Goal: Task Accomplishment & Management: Use online tool/utility

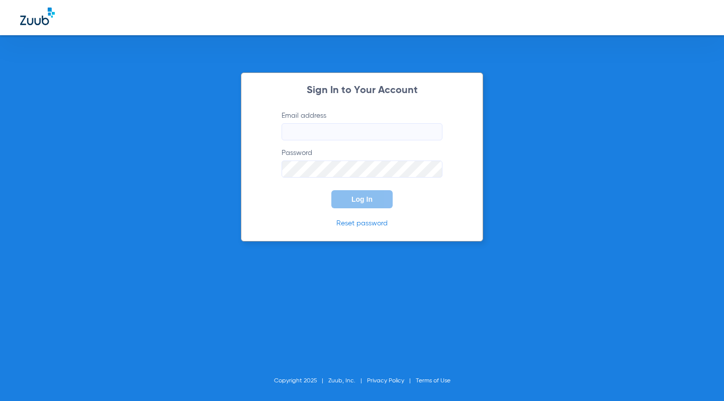
type input "[EMAIL_ADDRESS][DOMAIN_NAME]"
click at [275, 206] on form "Email address [EMAIL_ADDRESS][DOMAIN_NAME] Password Log In" at bounding box center [361, 160] width 191 height 98
click at [363, 203] on button "Log In" at bounding box center [361, 199] width 61 height 18
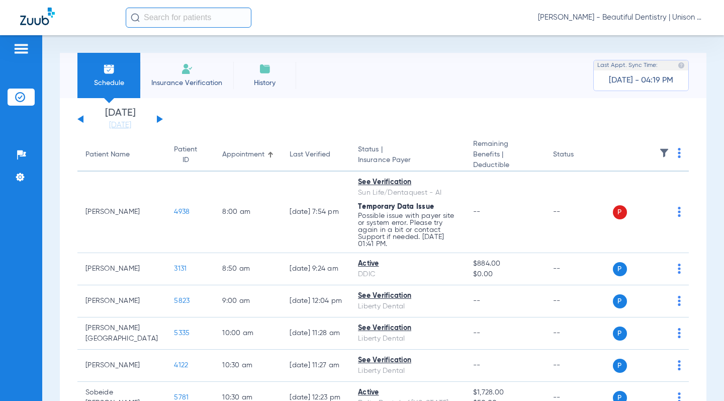
click at [163, 121] on app-single-date-navigator "[DATE] [DATE] [DATE] [DATE] [DATE] [DATE] [DATE] [DATE] [DATE] [DATE] [DATE] [D…" at bounding box center [382, 119] width 611 height 22
click at [159, 119] on button at bounding box center [160, 119] width 6 height 8
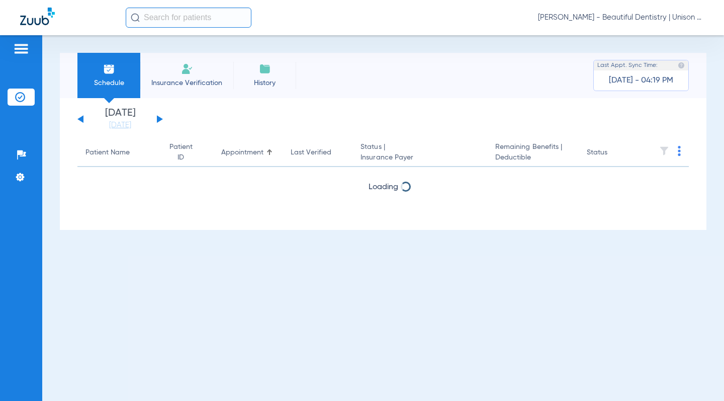
click at [159, 119] on button at bounding box center [160, 119] width 6 height 8
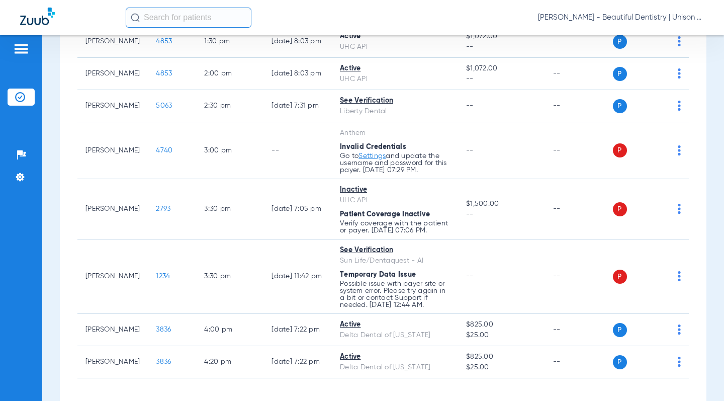
scroll to position [997, 0]
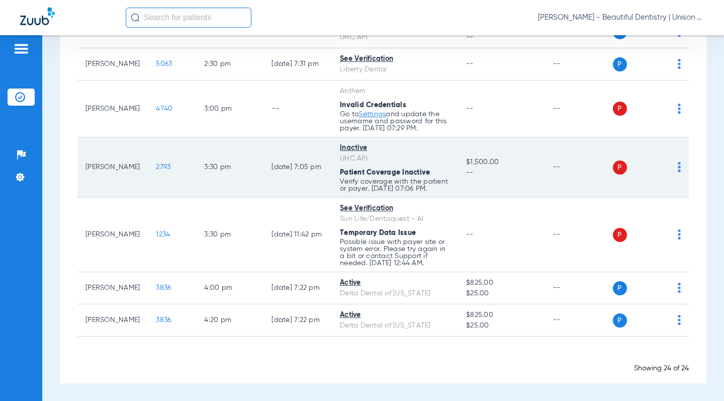
click at [156, 163] on span "2793" at bounding box center [163, 166] width 15 height 7
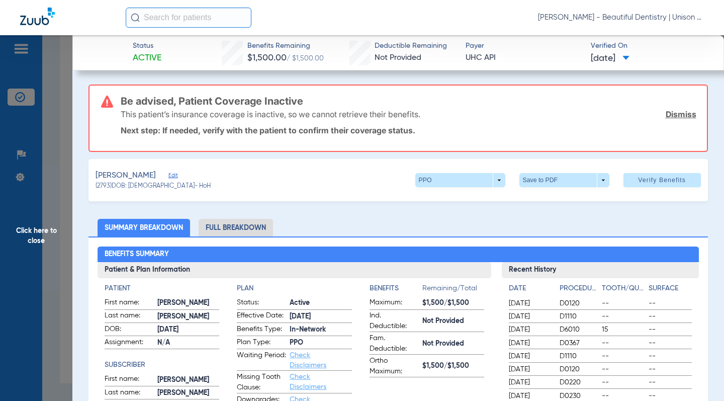
click at [54, 172] on span "Click here to close" at bounding box center [36, 235] width 72 height 401
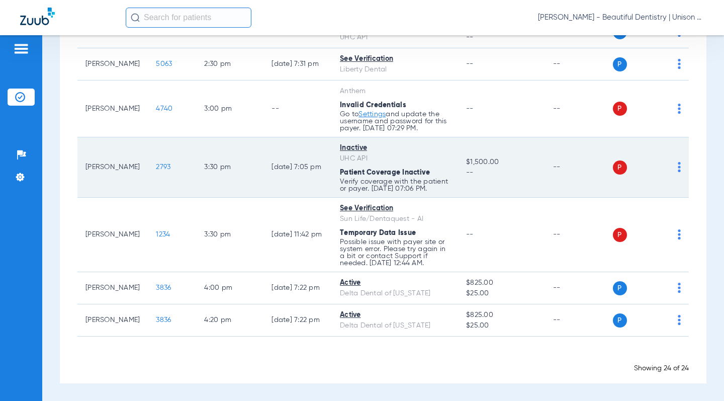
click at [678, 166] on img at bounding box center [679, 167] width 3 height 10
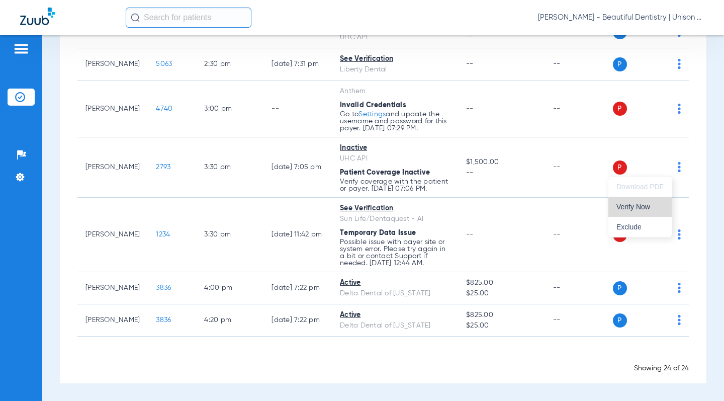
click at [642, 213] on button "Verify Now" at bounding box center [639, 207] width 63 height 20
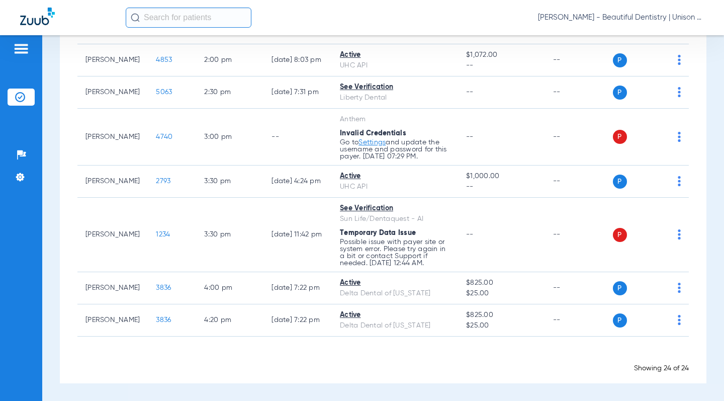
scroll to position [969, 0]
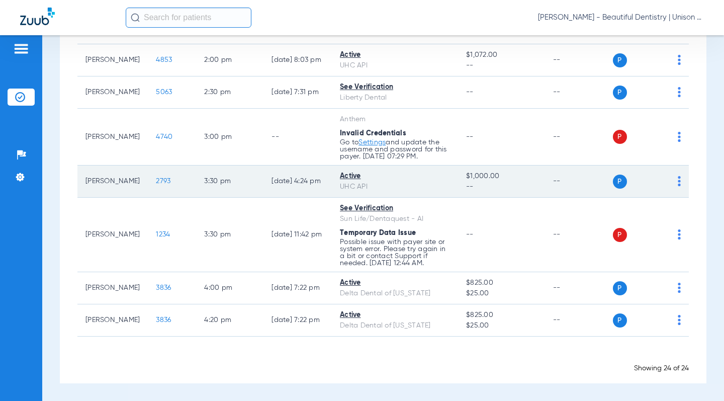
click at [156, 183] on span "2793" at bounding box center [163, 180] width 15 height 7
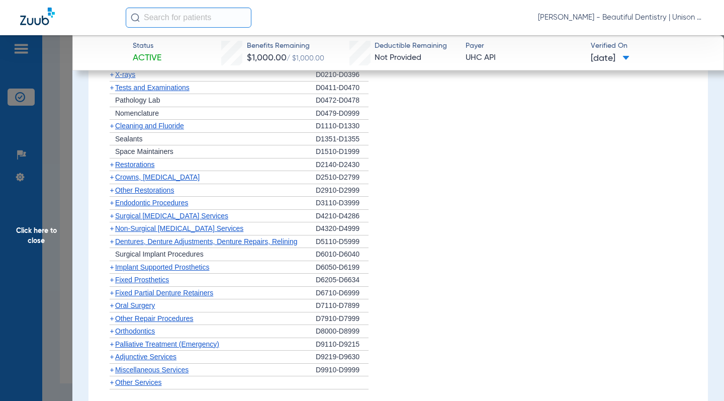
scroll to position [854, 0]
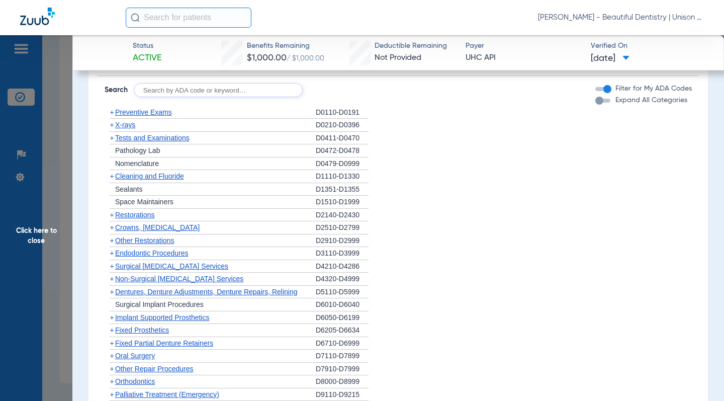
click at [110, 176] on span "+" at bounding box center [112, 176] width 4 height 8
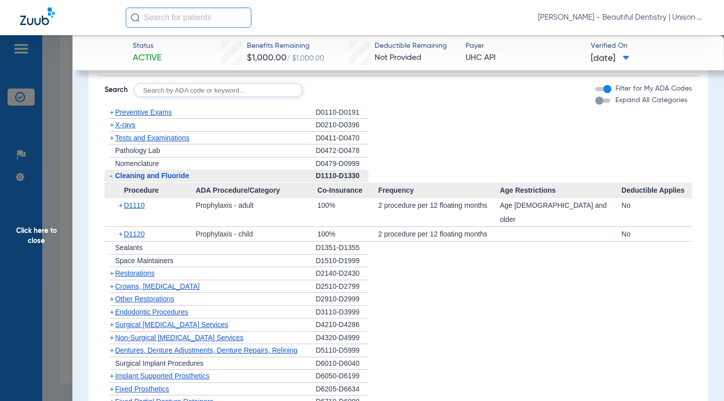
click at [110, 138] on span "+" at bounding box center [112, 138] width 4 height 8
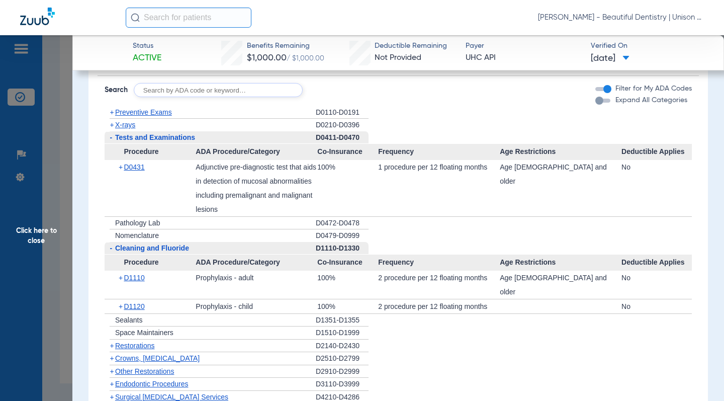
click at [110, 125] on span "+" at bounding box center [112, 125] width 4 height 8
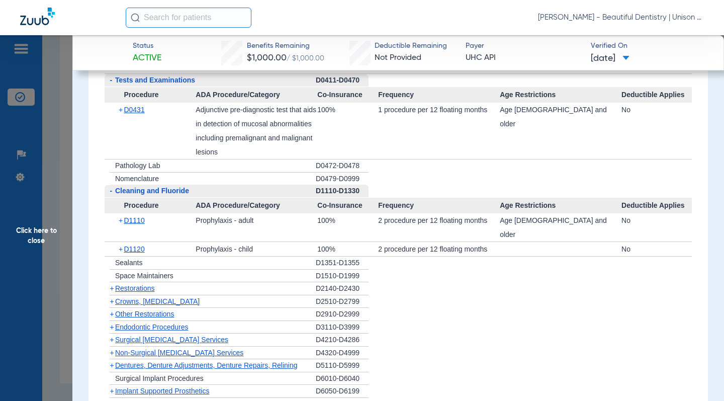
scroll to position [1206, 0]
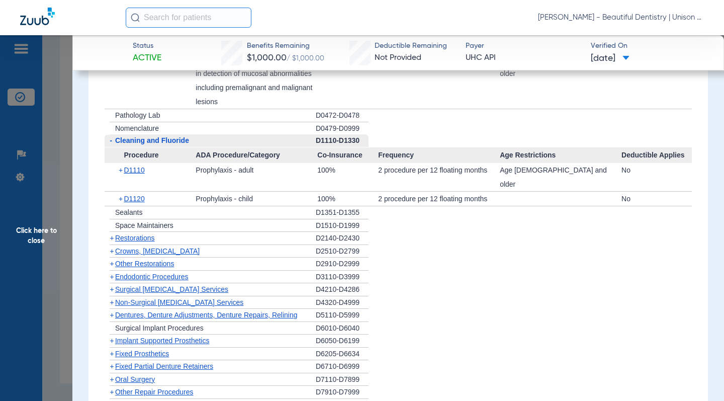
click at [111, 247] on span "+" at bounding box center [112, 251] width 4 height 8
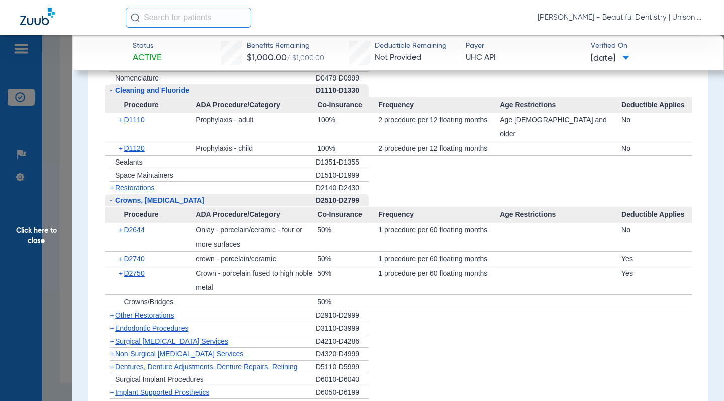
scroll to position [1307, 0]
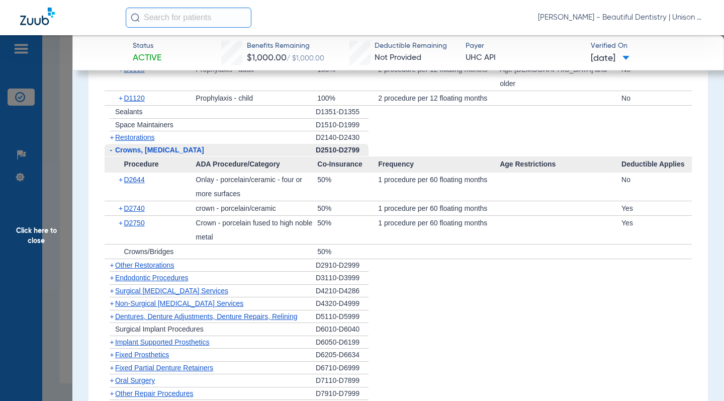
click at [112, 338] on span "+" at bounding box center [112, 342] width 4 height 8
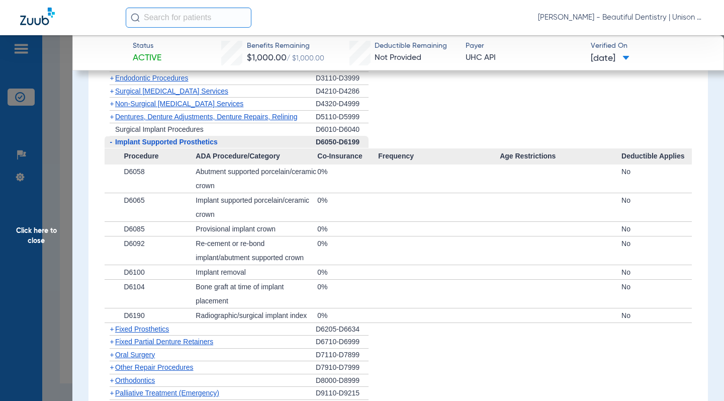
scroll to position [1508, 0]
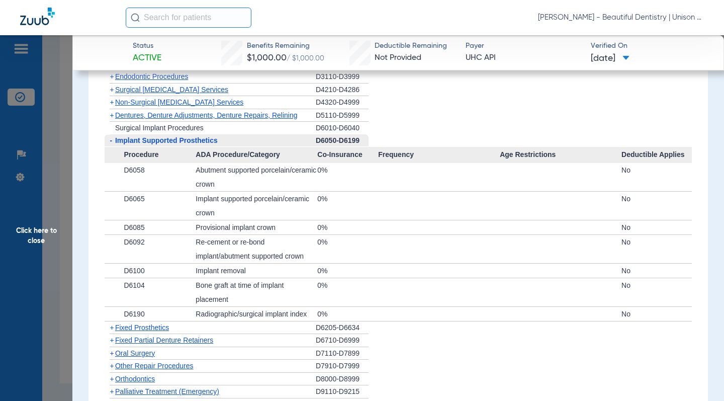
click at [112, 323] on span "+" at bounding box center [112, 327] width 4 height 8
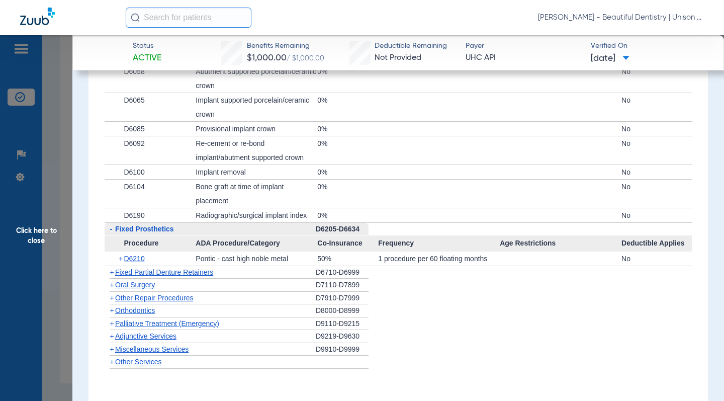
scroll to position [1608, 0]
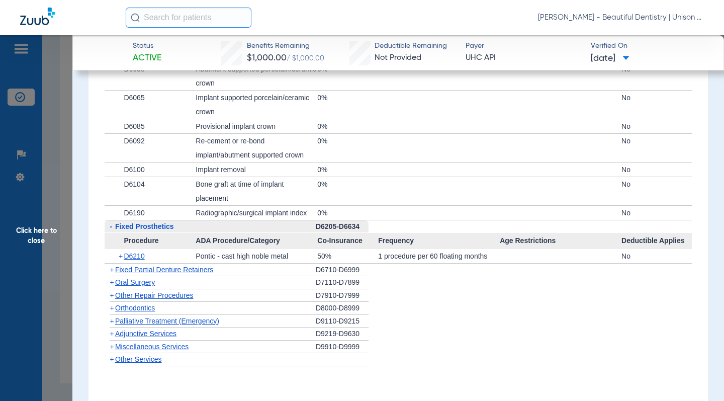
click at [110, 265] on span "+" at bounding box center [112, 269] width 4 height 8
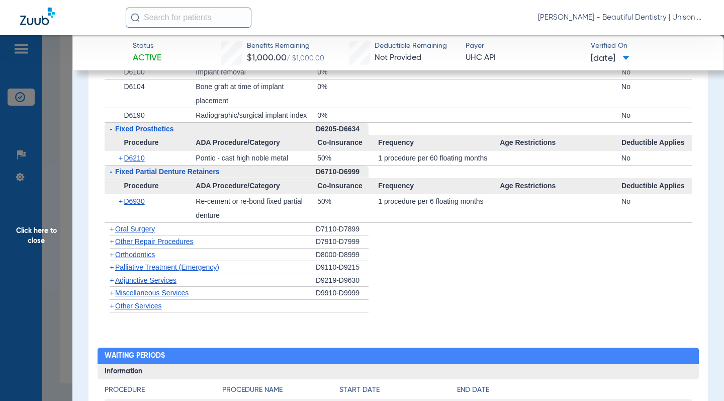
scroll to position [1709, 0]
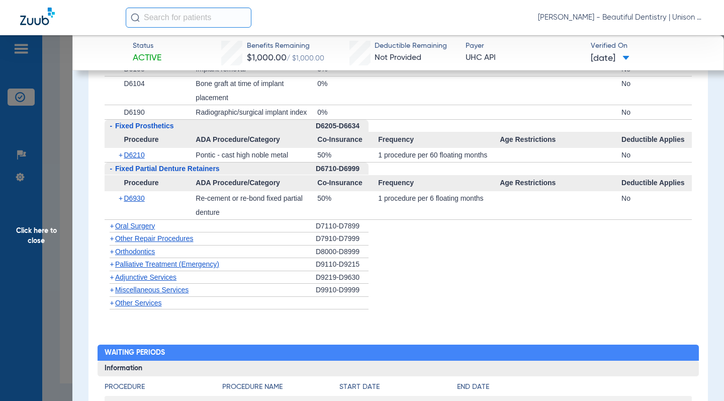
click at [110, 260] on span "+" at bounding box center [112, 264] width 4 height 8
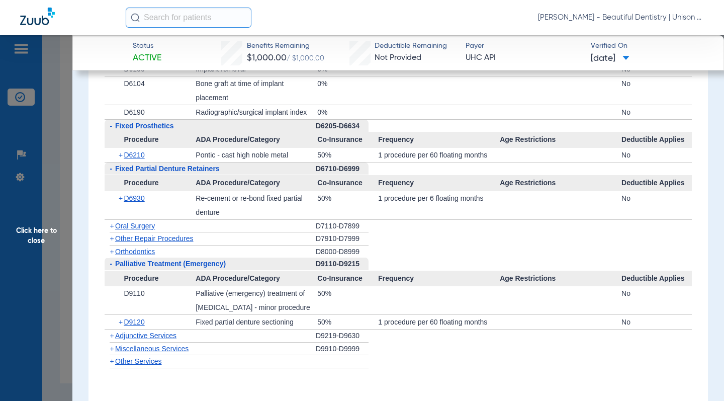
click at [110, 344] on span "+" at bounding box center [112, 348] width 4 height 8
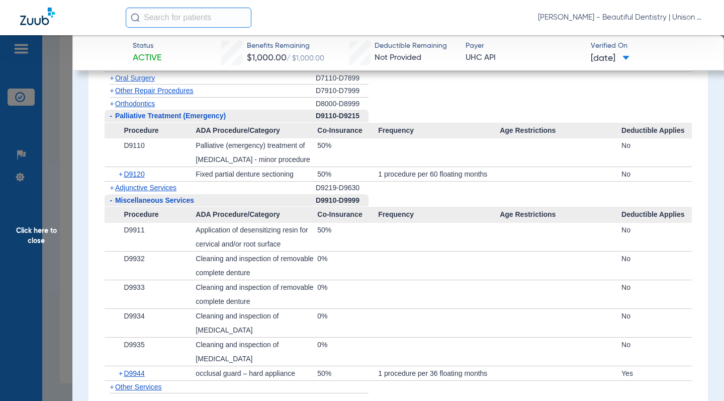
scroll to position [1860, 0]
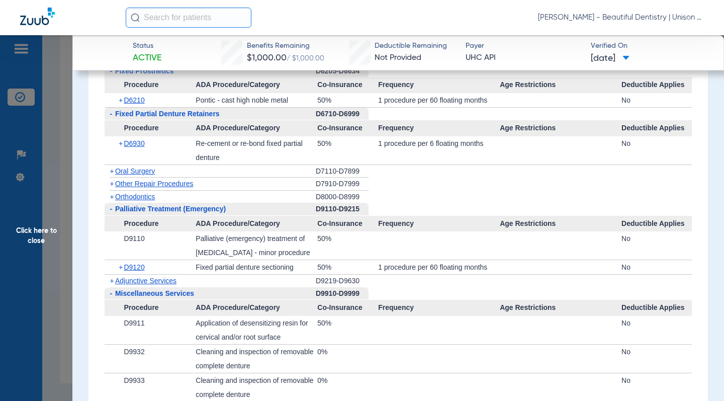
scroll to position [1659, 0]
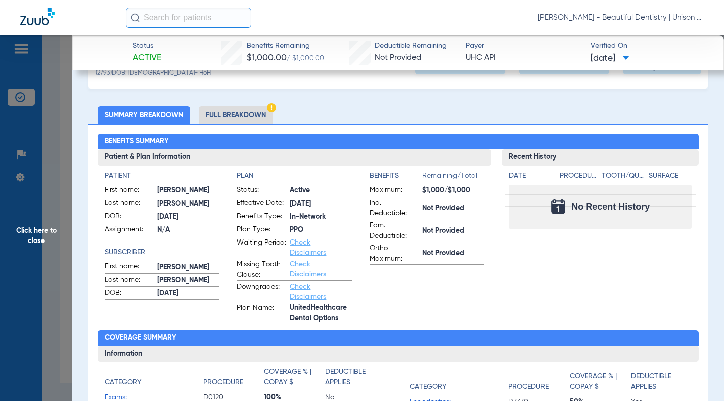
scroll to position [0, 0]
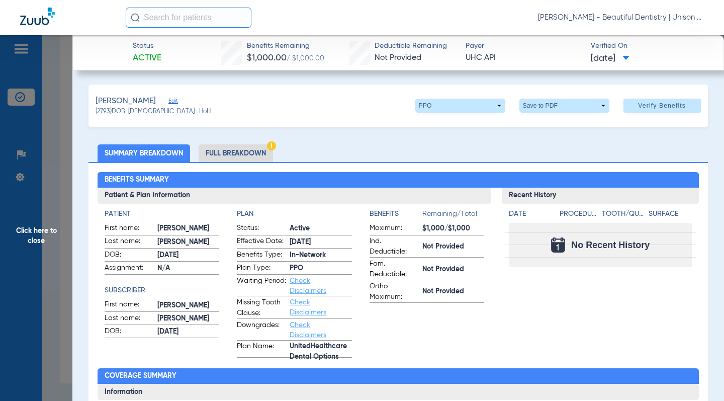
click at [256, 157] on li "Full Breakdown" at bounding box center [236, 153] width 74 height 18
